Goal: Check status: Check status

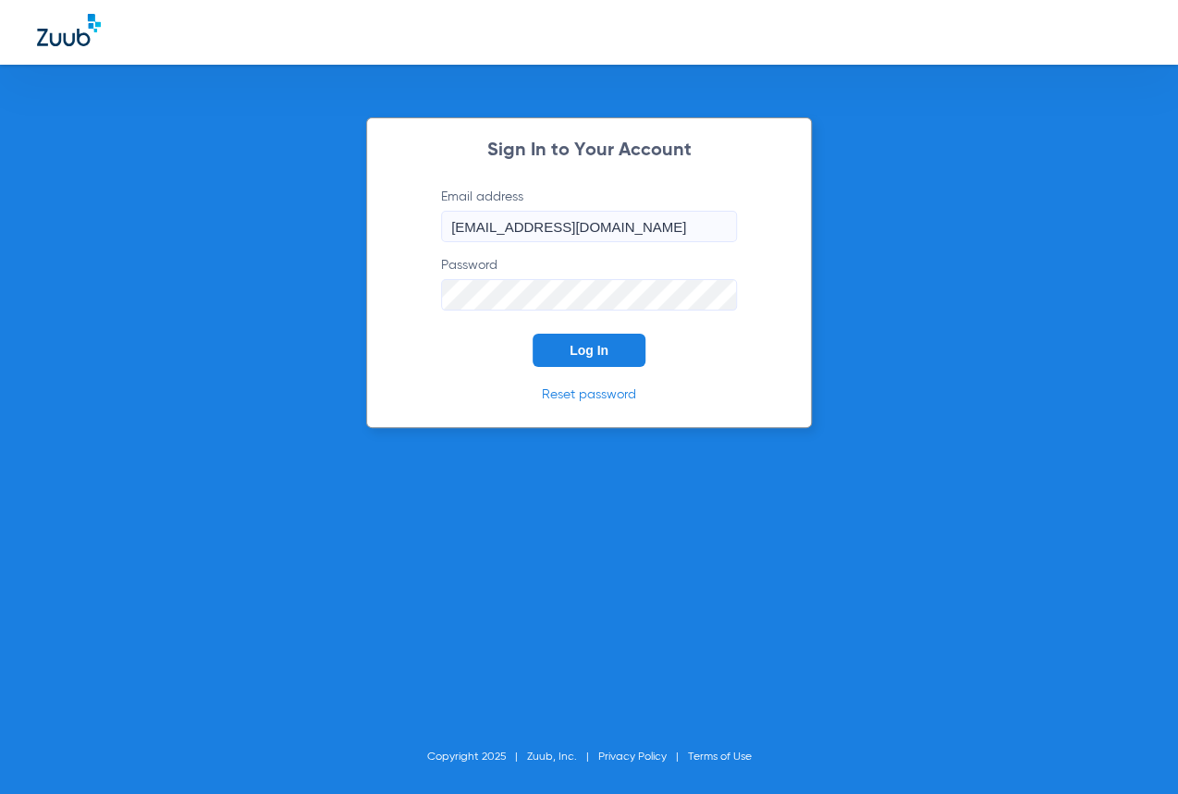
click at [565, 350] on button "Log In" at bounding box center [589, 350] width 113 height 33
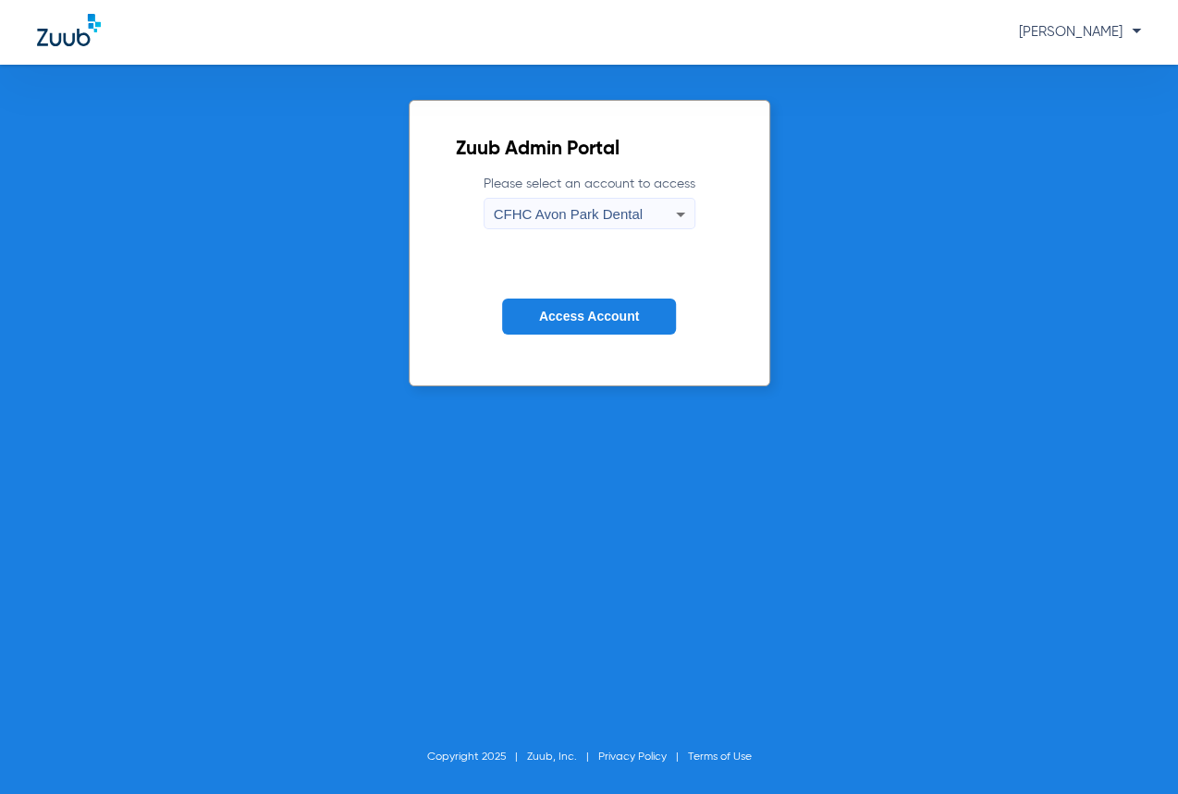
click at [615, 210] on span "CFHC Avon Park Dental" at bounding box center [568, 214] width 149 height 16
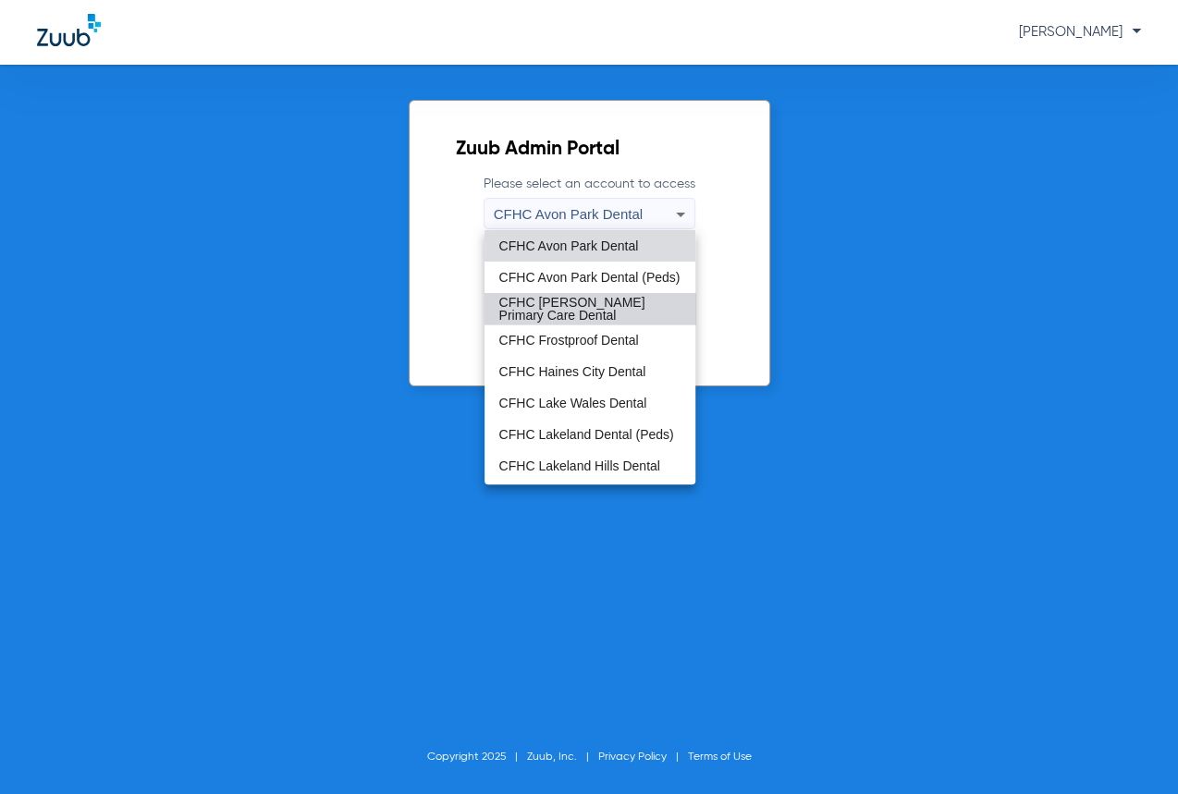
click at [608, 311] on span "CFHC [PERSON_NAME] Primary Care Dental" at bounding box center [589, 309] width 181 height 26
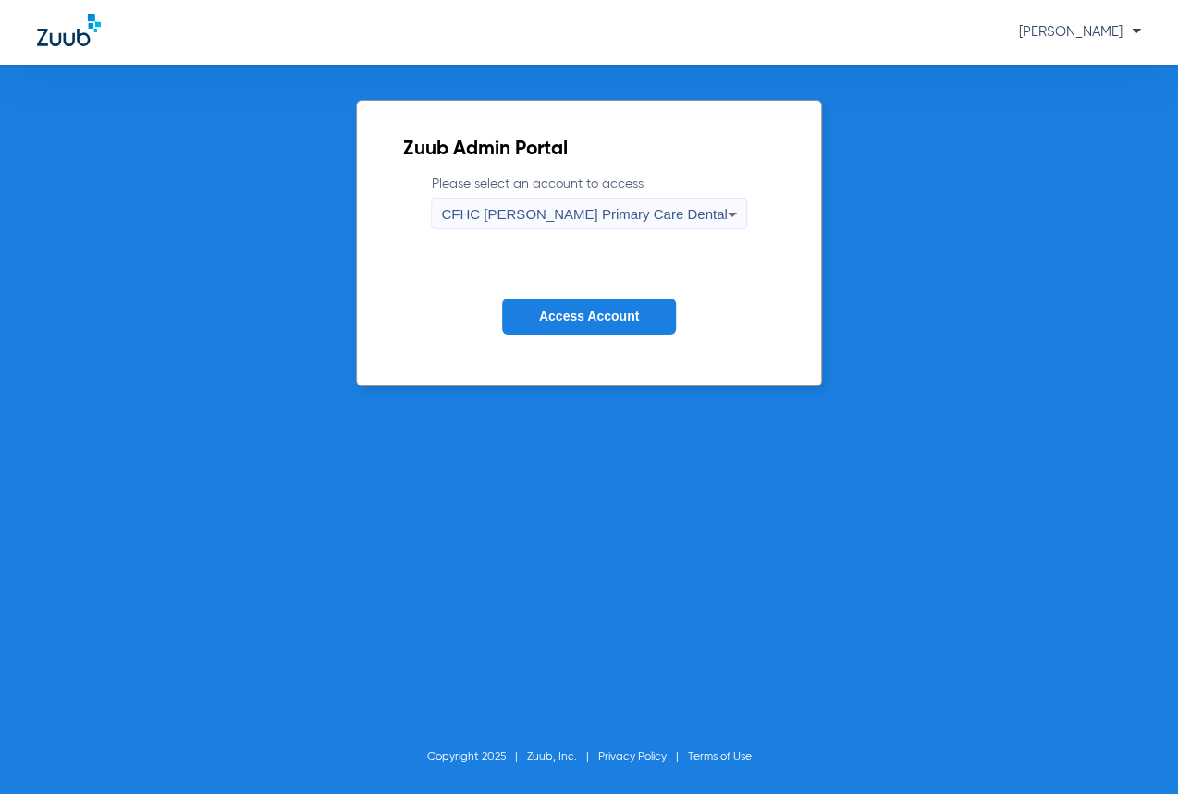
click at [608, 311] on span "Access Account" at bounding box center [589, 316] width 100 height 15
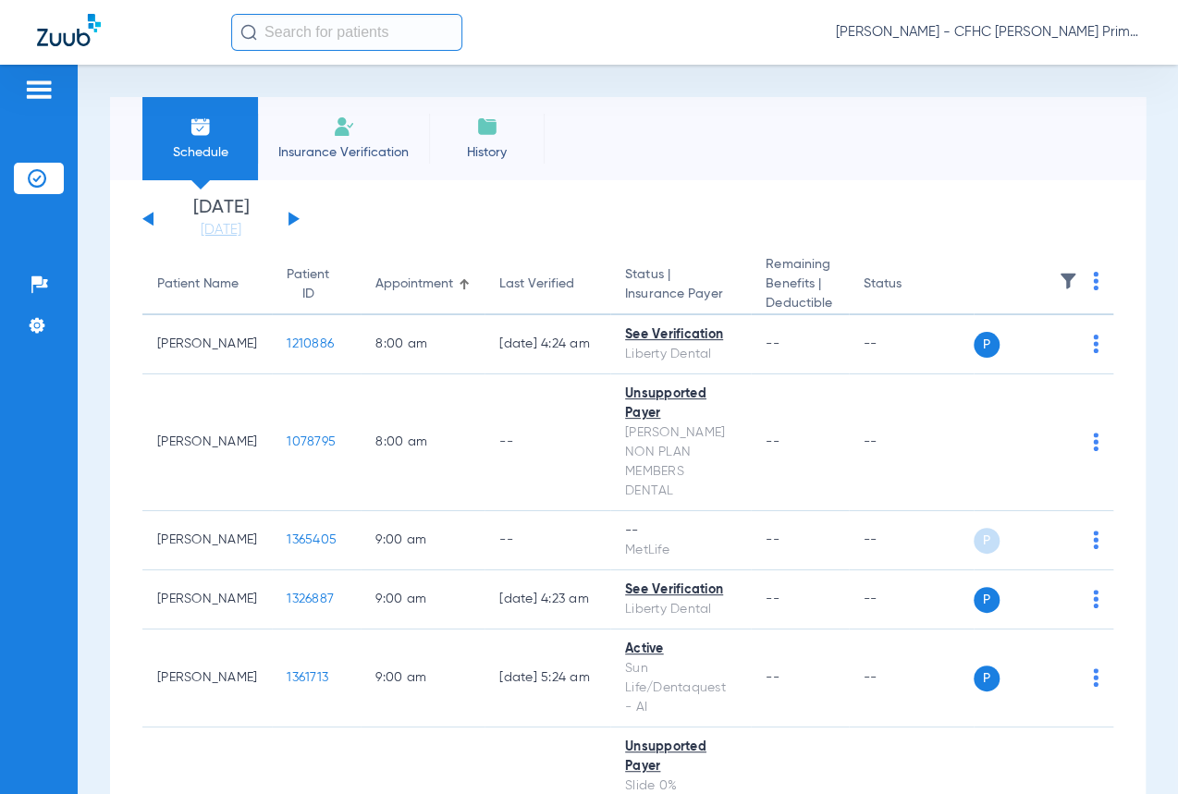
click at [591, 155] on div "Schedule Insurance Verification History Last Appt. Sync Time: [DATE] - 10:27 AM" at bounding box center [628, 138] width 1036 height 83
click at [287, 223] on div "[DATE] [DATE] [DATE] [DATE] [DATE] [DATE] [DATE] [DATE] [DATE] [DATE] [DATE] [D…" at bounding box center [220, 219] width 157 height 41
click at [295, 213] on div "[DATE] [DATE] [DATE] [DATE] [DATE] [DATE] [DATE] [DATE] [DATE] [DATE] [DATE] [D…" at bounding box center [220, 219] width 157 height 41
click at [295, 216] on button at bounding box center [294, 219] width 11 height 14
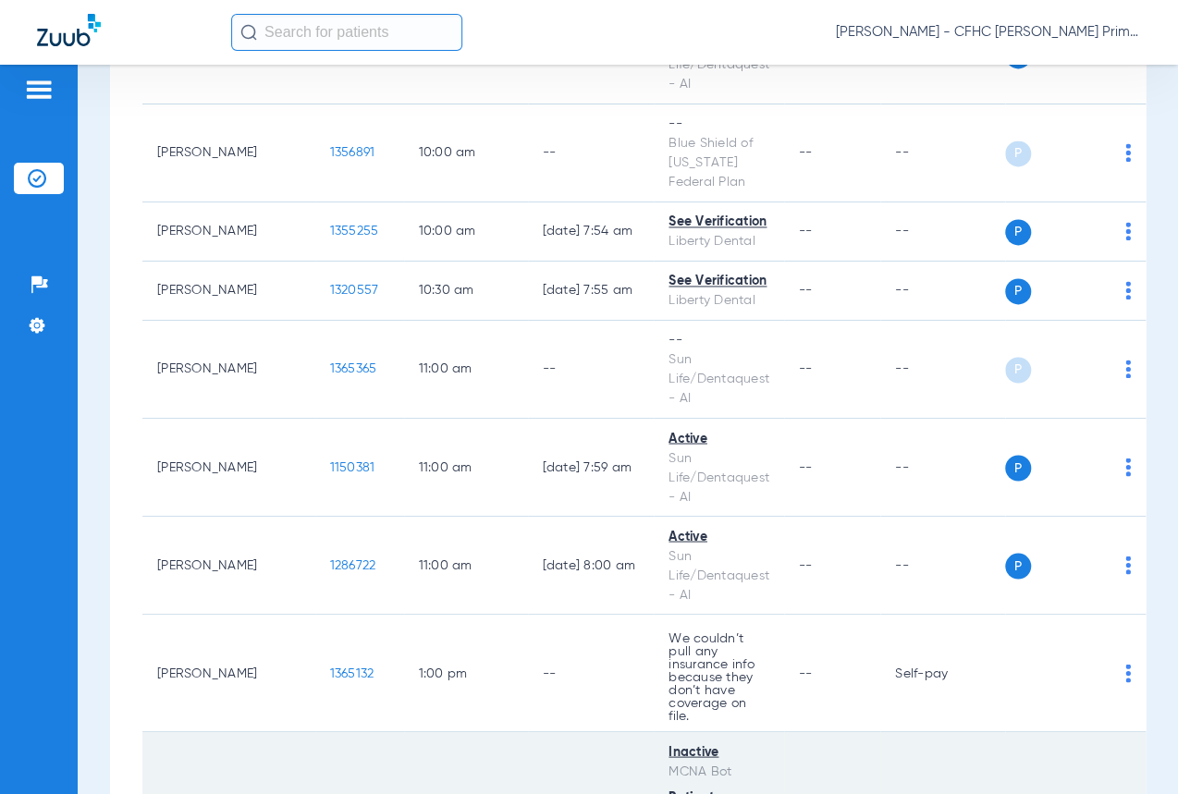
scroll to position [1195, 0]
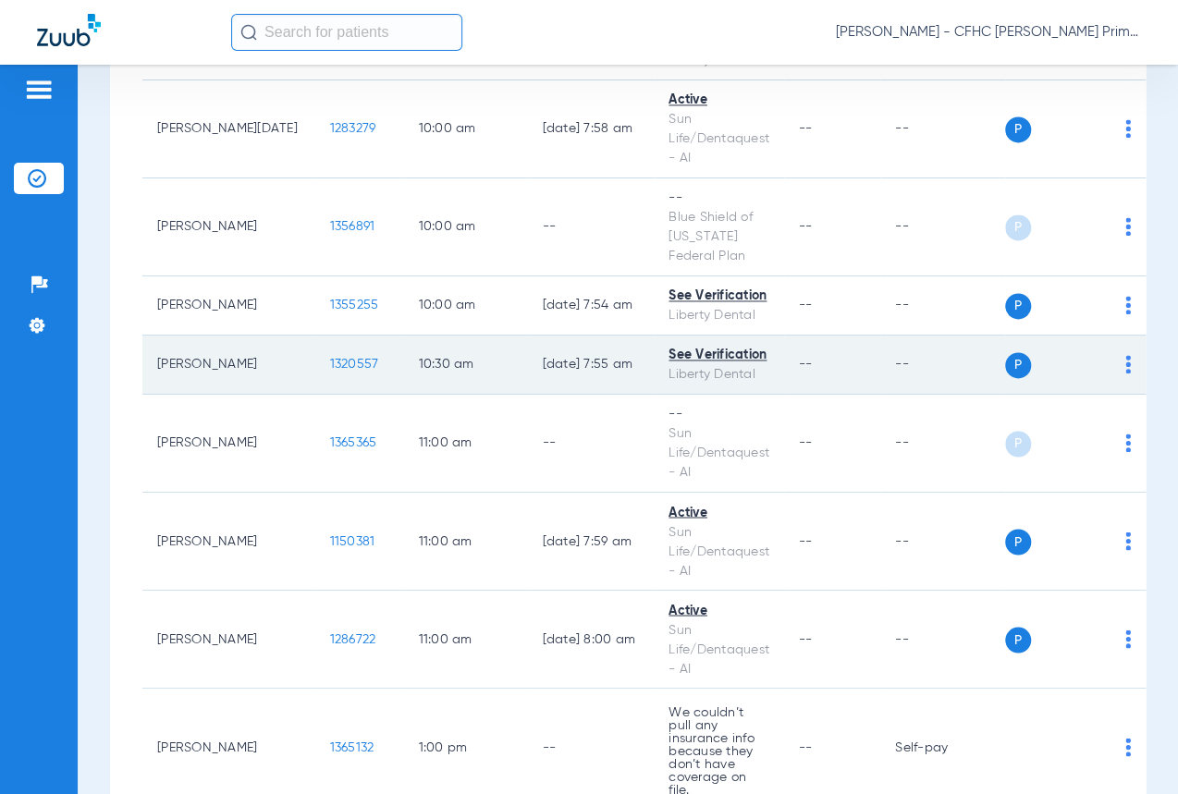
click at [330, 371] on span "1320557" at bounding box center [354, 364] width 49 height 13
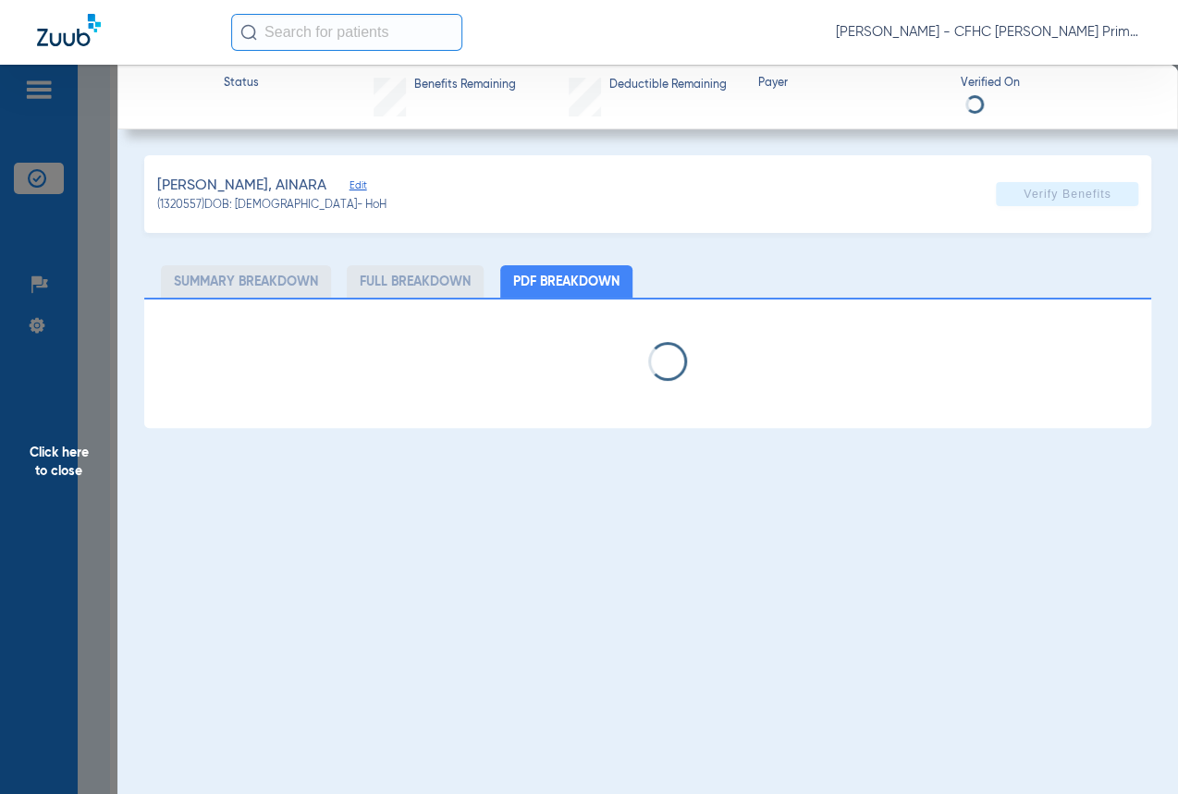
select select "page-width"
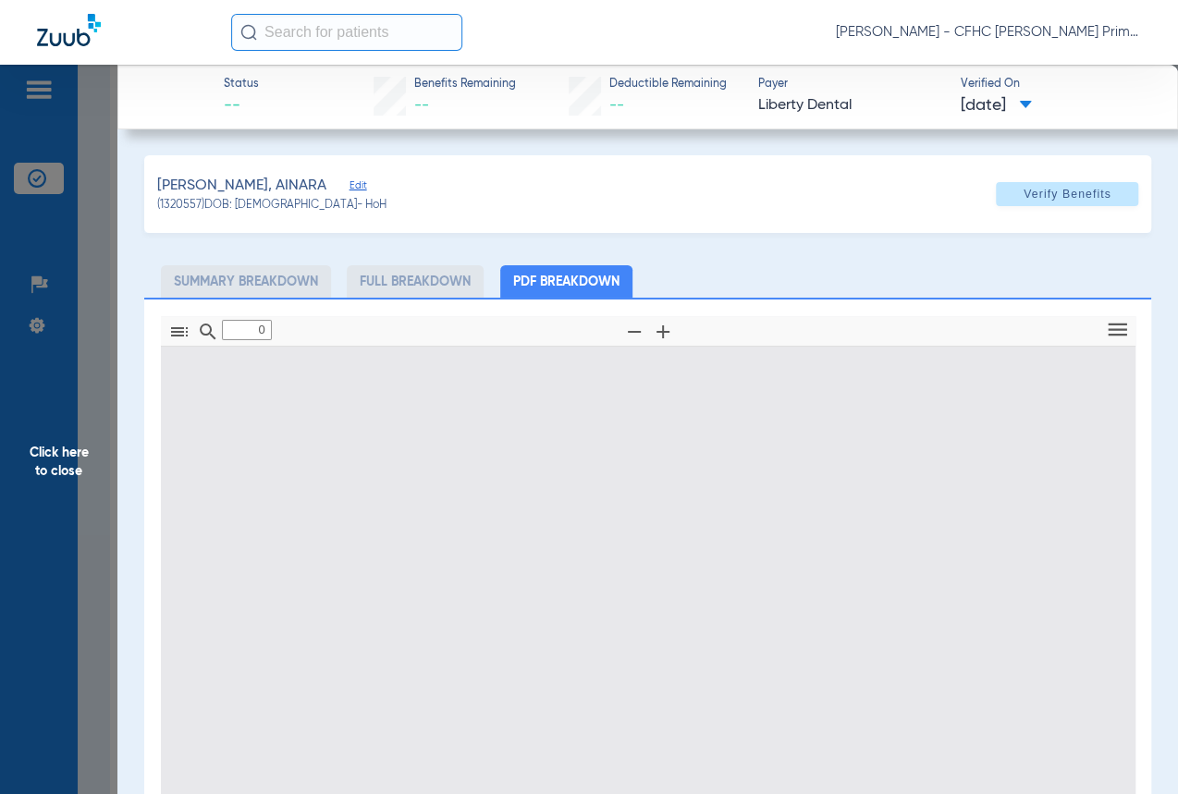
type input "1"
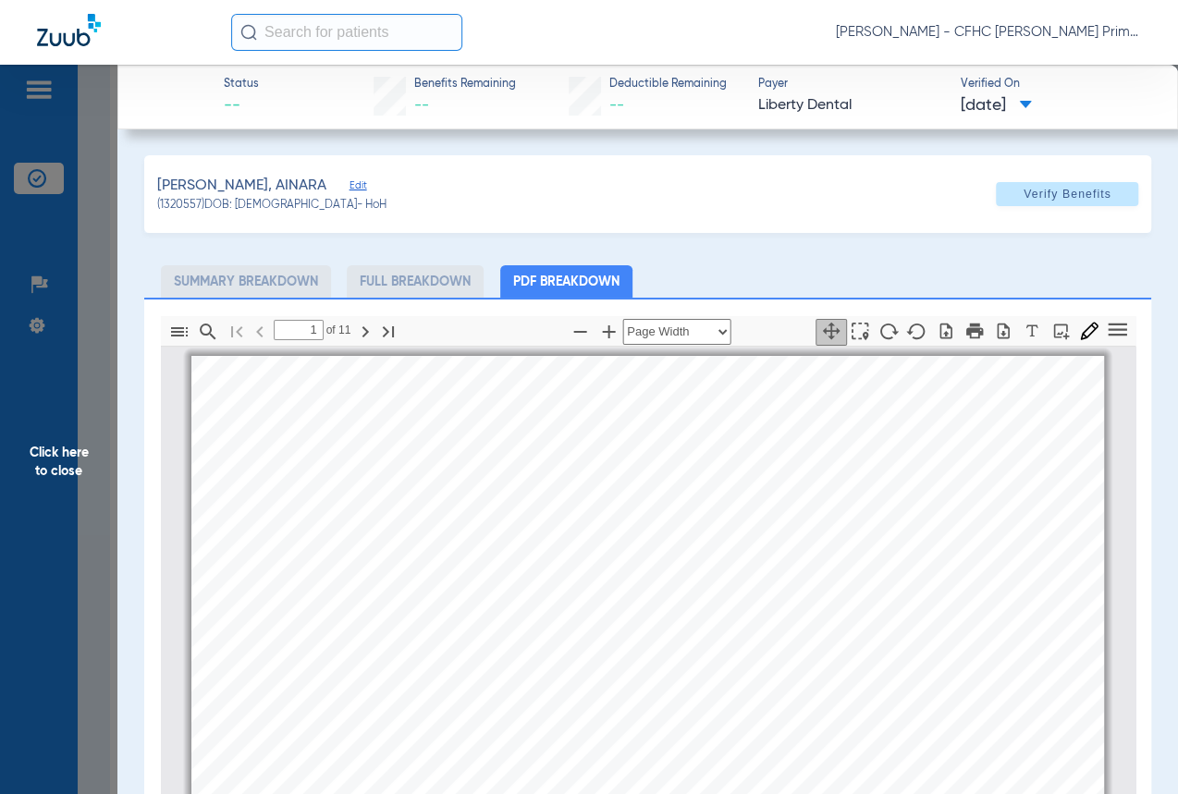
scroll to position [8, 0]
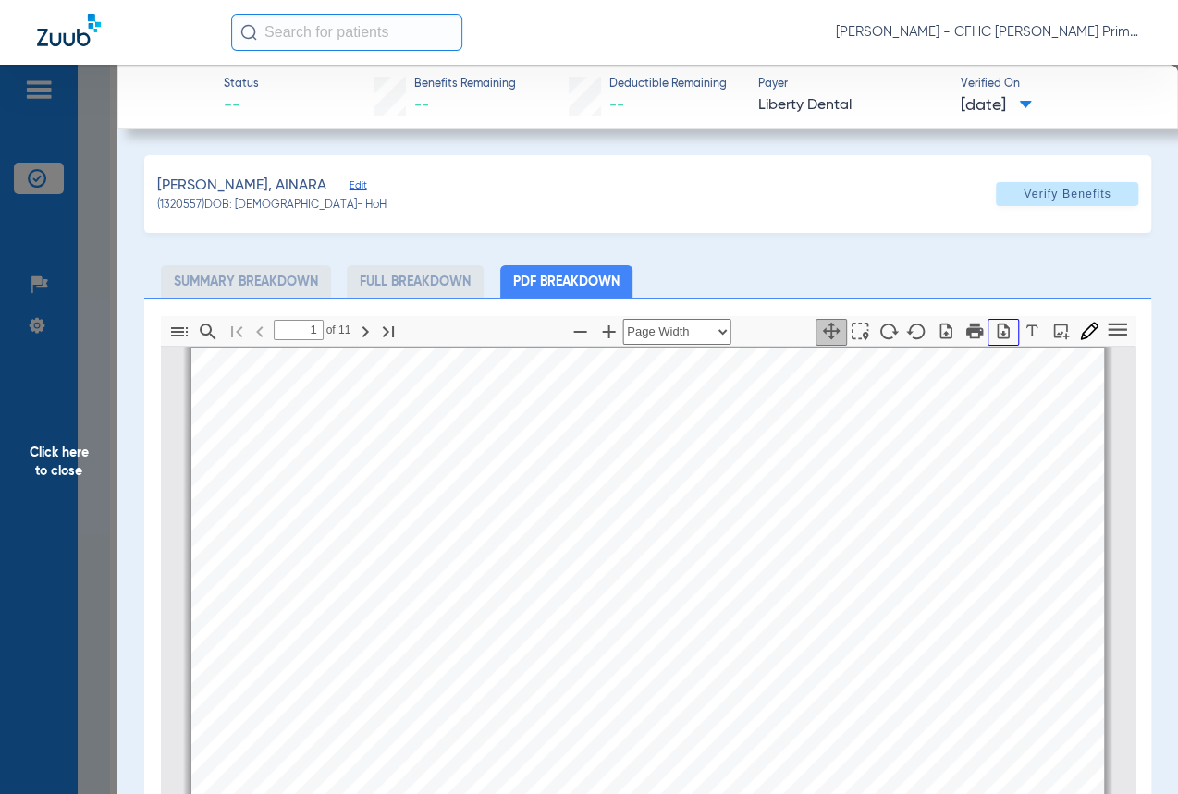
click at [994, 332] on icon "button" at bounding box center [1003, 331] width 18 height 18
click at [43, 433] on span "Click here to close" at bounding box center [58, 462] width 117 height 794
